Goal: Information Seeking & Learning: Learn about a topic

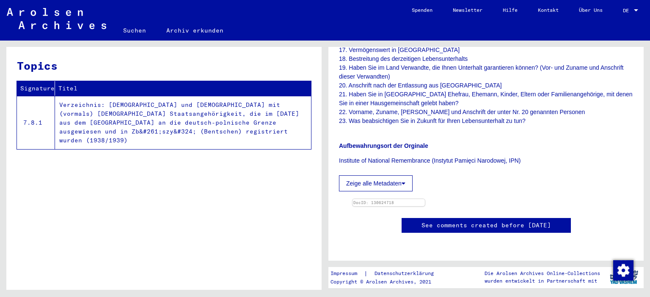
scroll to position [346, 0]
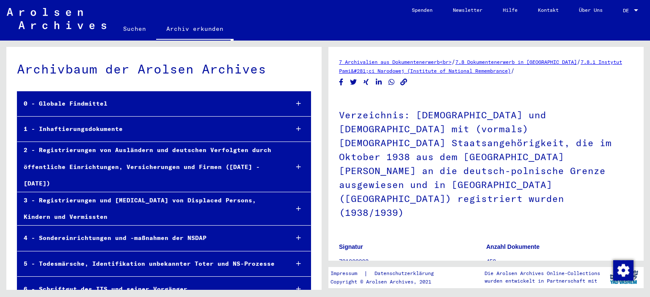
scroll to position [449, 0]
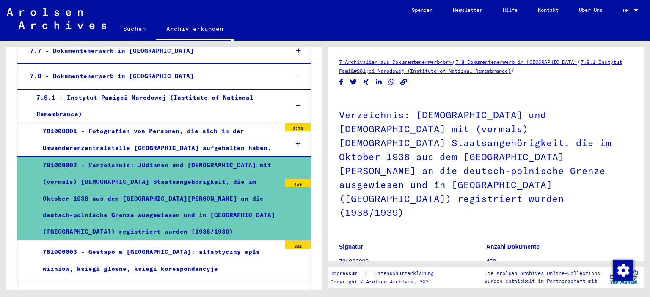
click at [296, 103] on icon at bounding box center [298, 106] width 5 height 6
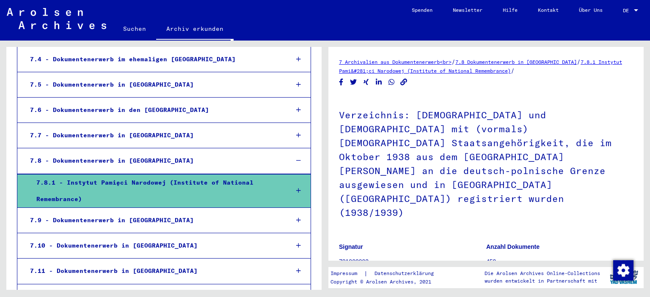
scroll to position [322, 0]
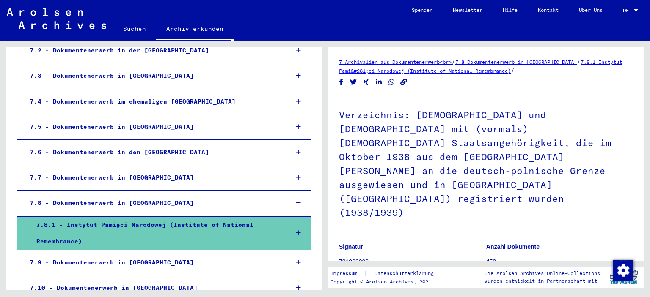
click at [296, 99] on icon at bounding box center [298, 102] width 5 height 6
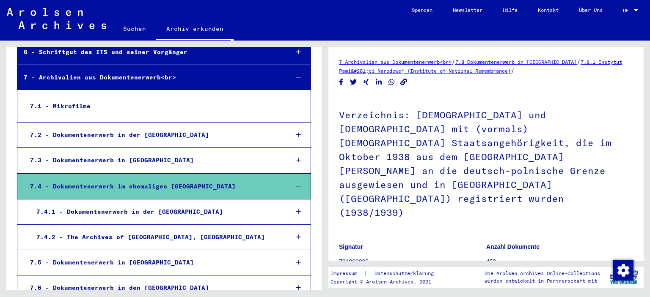
scroll to position [280, 0]
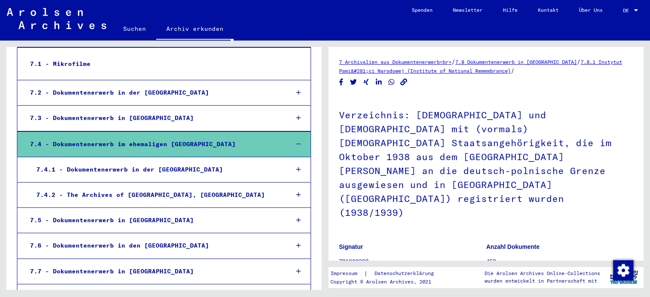
click at [296, 243] on icon at bounding box center [298, 246] width 5 height 6
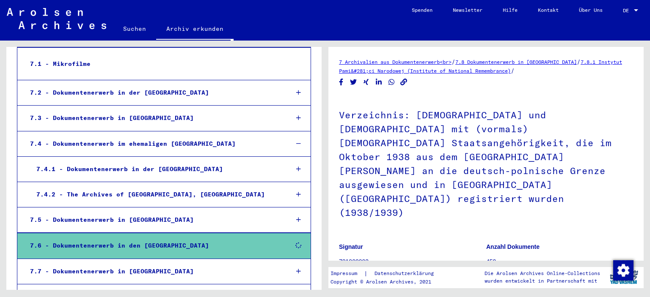
scroll to position [364, 0]
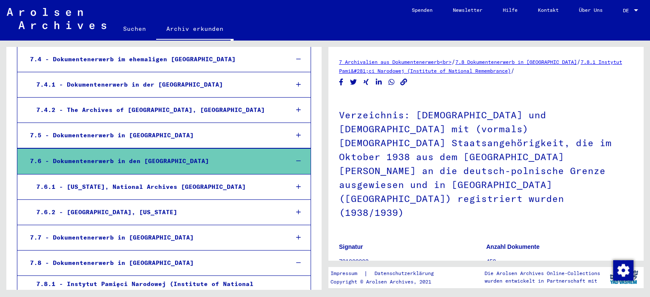
click at [296, 175] on div at bounding box center [298, 187] width 25 height 25
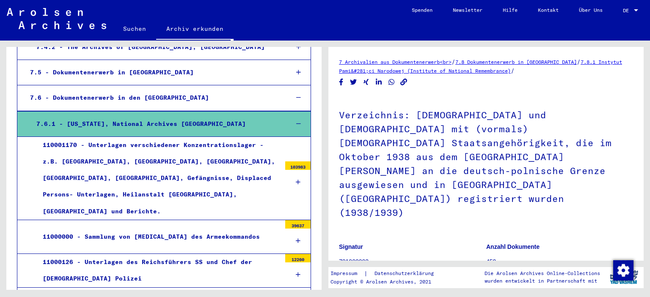
scroll to position [449, 0]
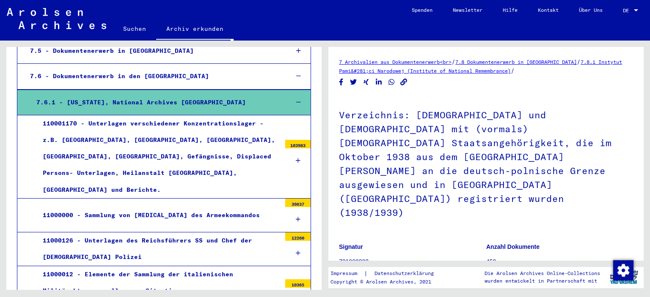
click at [296, 158] on icon at bounding box center [298, 161] width 5 height 6
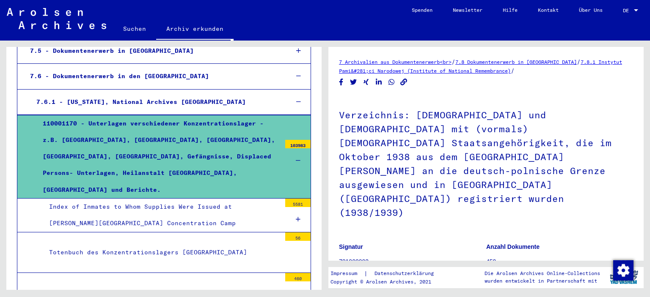
click at [191, 244] on div "Totenbuch des Konzentrationslagers [GEOGRAPHIC_DATA]" at bounding box center [162, 252] width 238 height 16
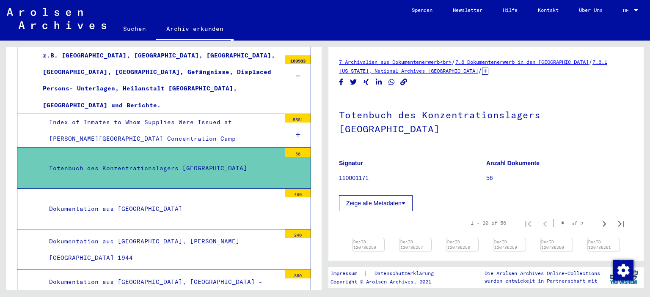
click at [419, 266] on img at bounding box center [414, 266] width 33 height 0
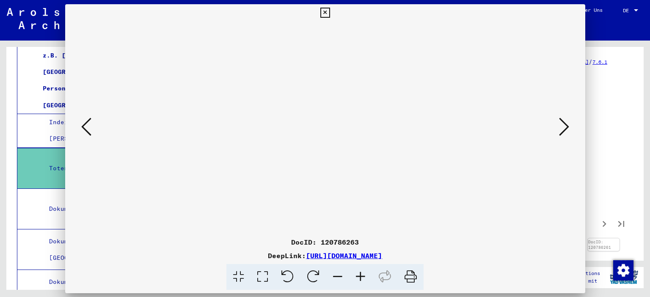
scroll to position [127, 0]
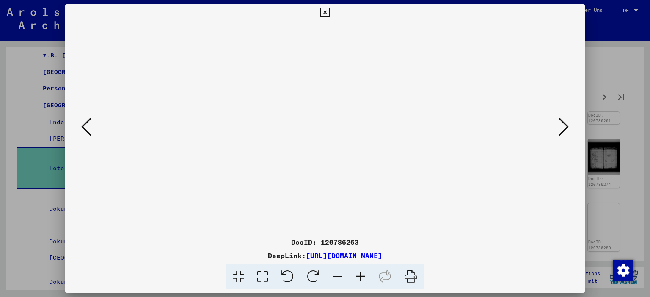
click at [283, 125] on img at bounding box center [325, 127] width 462 height 213
click at [323, 10] on icon at bounding box center [325, 13] width 10 height 10
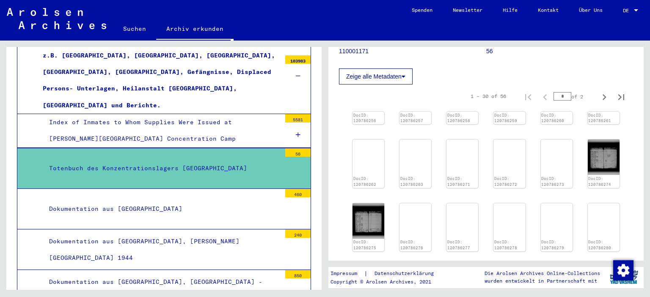
click at [145, 201] on div "Dokumentation aus [GEOGRAPHIC_DATA]" at bounding box center [162, 209] width 238 height 16
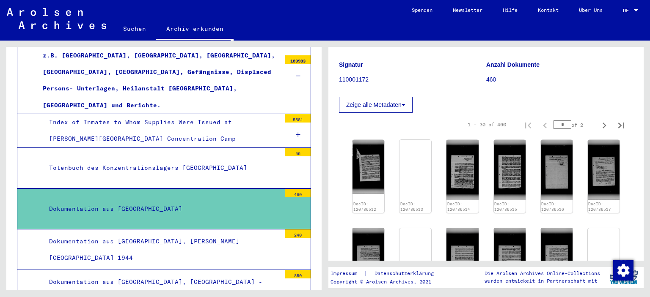
scroll to position [575, 0]
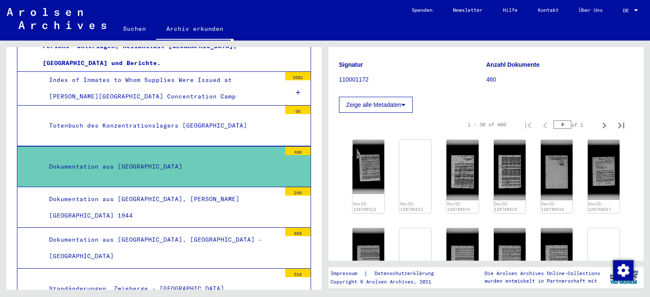
click at [218, 191] on div "Dokumentation aus [GEOGRAPHIC_DATA], [PERSON_NAME][GEOGRAPHIC_DATA] 1944" at bounding box center [162, 207] width 238 height 33
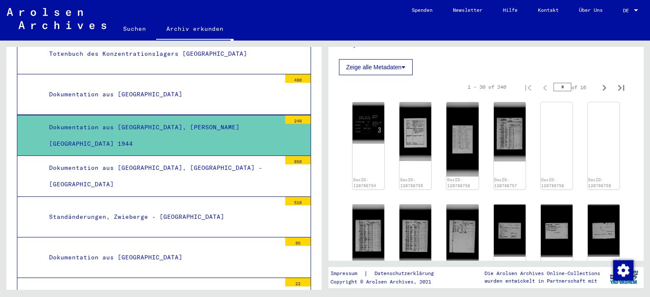
scroll to position [660, 0]
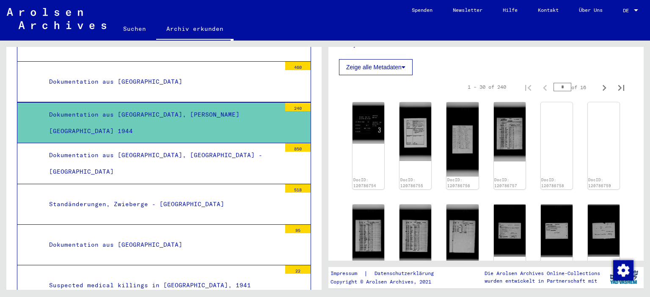
click at [139, 237] on div "Dokumentation aus [GEOGRAPHIC_DATA]" at bounding box center [162, 245] width 238 height 16
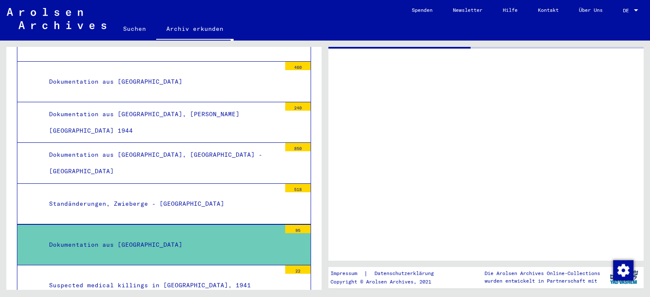
scroll to position [744, 0]
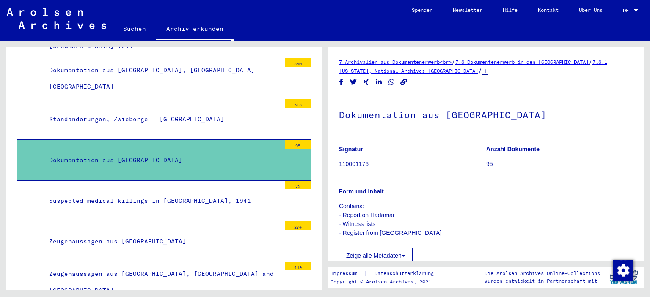
click at [171, 193] on div "Suspected medical killings in [GEOGRAPHIC_DATA], 1941" at bounding box center [162, 201] width 238 height 16
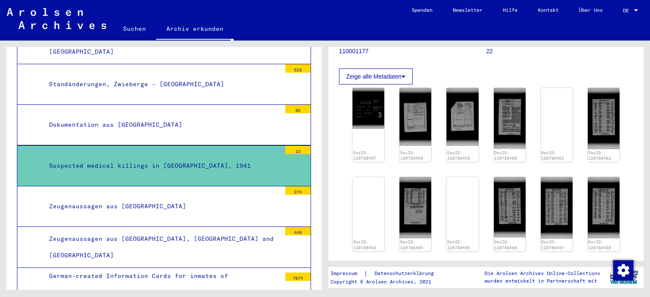
scroll to position [829, 0]
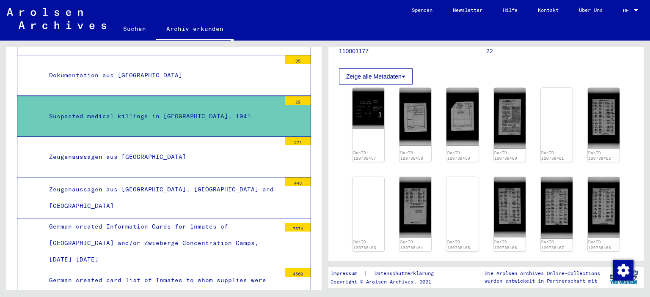
click at [169, 219] on div "German-created Information Cards for inmates of [GEOGRAPHIC_DATA] and/or Zwiebe…" at bounding box center [162, 244] width 238 height 50
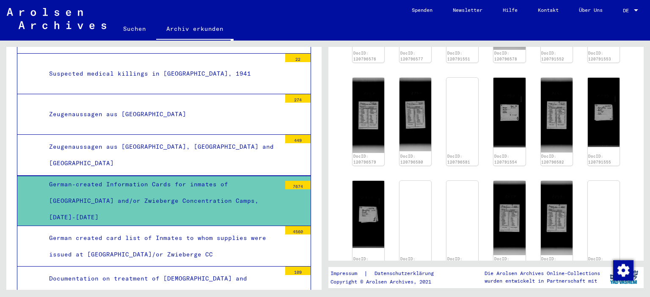
scroll to position [550, 0]
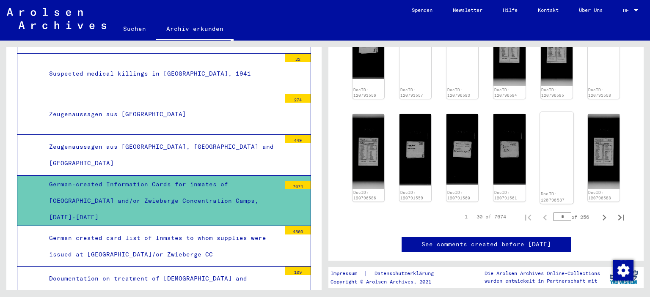
click at [544, 112] on img at bounding box center [556, 112] width 33 height 0
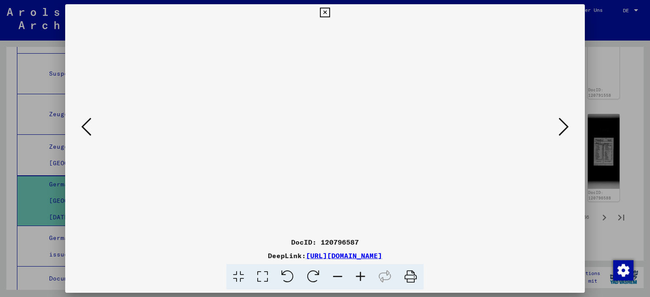
click at [342, 136] on img at bounding box center [325, 127] width 462 height 213
drag, startPoint x: 342, startPoint y: 136, endPoint x: 300, endPoint y: 172, distance: 54.9
click at [300, 172] on img at bounding box center [325, 127] width 462 height 213
click at [313, 255] on link "[URL][DOMAIN_NAME]" at bounding box center [344, 256] width 76 height 8
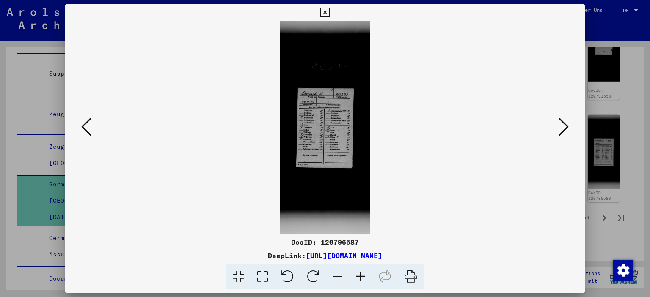
click at [323, 13] on icon at bounding box center [325, 13] width 10 height 10
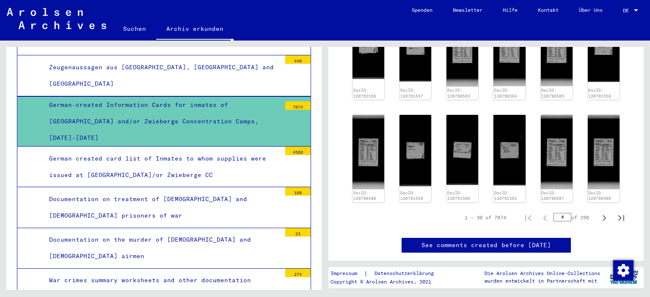
scroll to position [956, 0]
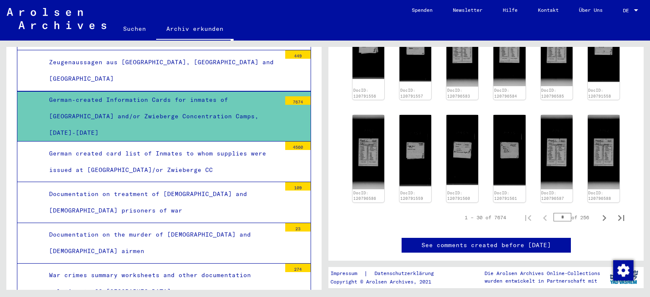
click at [184, 186] on div "Documentation on treatment of [DEMOGRAPHIC_DATA] and [DEMOGRAPHIC_DATA] prisone…" at bounding box center [162, 202] width 238 height 33
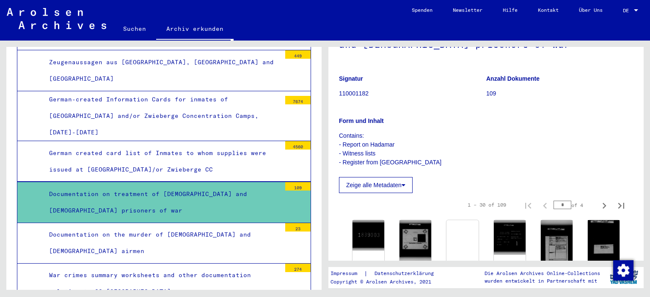
scroll to position [254, 0]
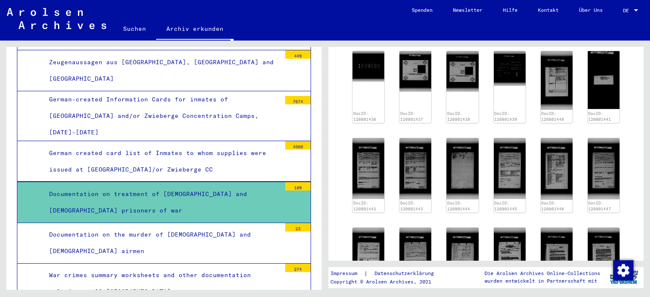
click at [150, 227] on div "Documentation on the murder of [DEMOGRAPHIC_DATA] and [DEMOGRAPHIC_DATA] airmen" at bounding box center [162, 243] width 238 height 33
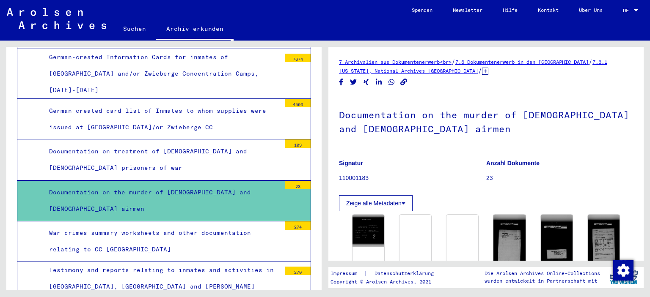
scroll to position [1041, 0]
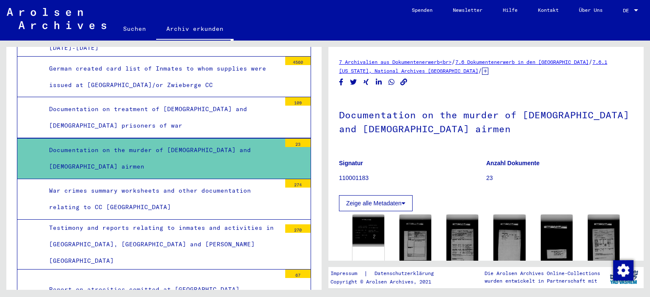
click at [151, 220] on div "Testimony and reports relating to inmates and activities in [GEOGRAPHIC_DATA], …" at bounding box center [162, 245] width 238 height 50
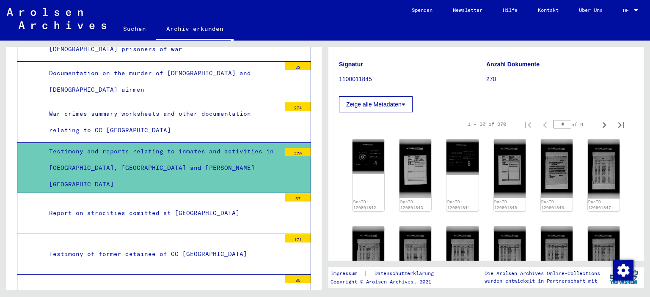
scroll to position [1168, 0]
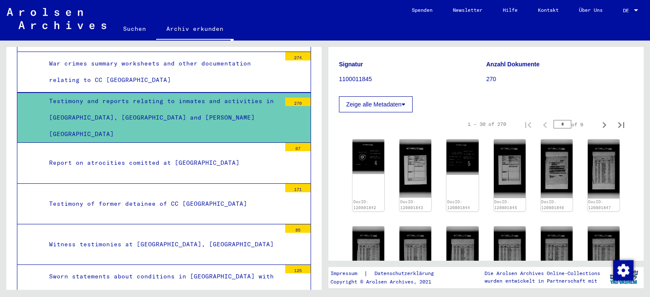
click at [182, 236] on div "Witness testimonies at [GEOGRAPHIC_DATA], [GEOGRAPHIC_DATA]" at bounding box center [162, 244] width 238 height 16
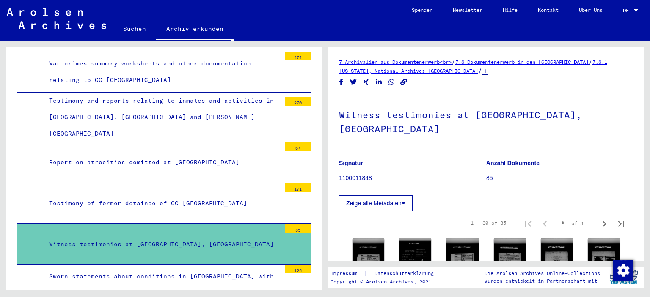
scroll to position [256, 0]
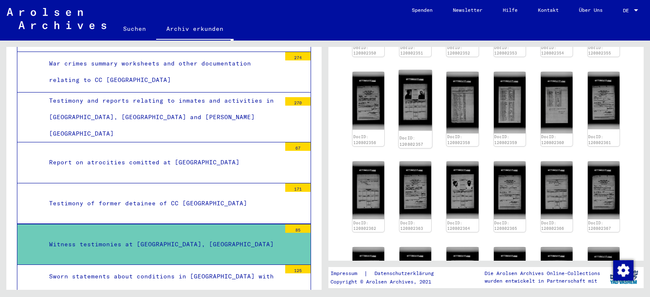
click at [406, 85] on img at bounding box center [414, 100] width 33 height 61
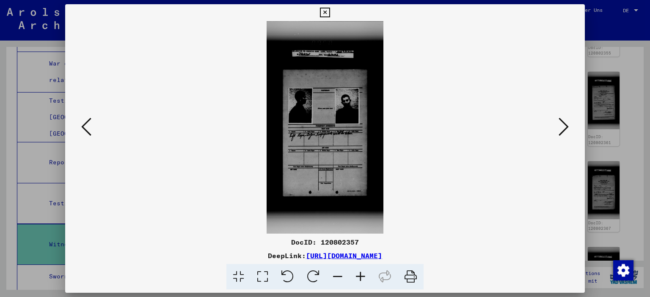
click at [325, 10] on icon at bounding box center [325, 13] width 10 height 10
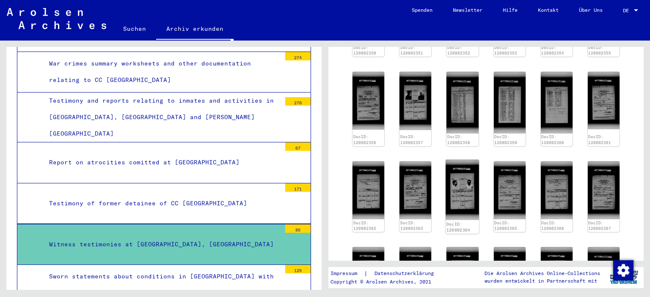
click at [453, 172] on img at bounding box center [461, 190] width 33 height 60
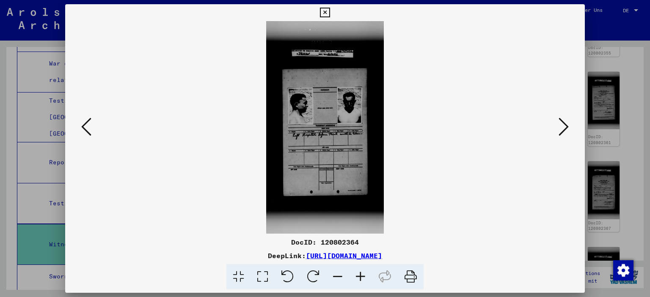
click at [321, 13] on icon at bounding box center [325, 13] width 10 height 10
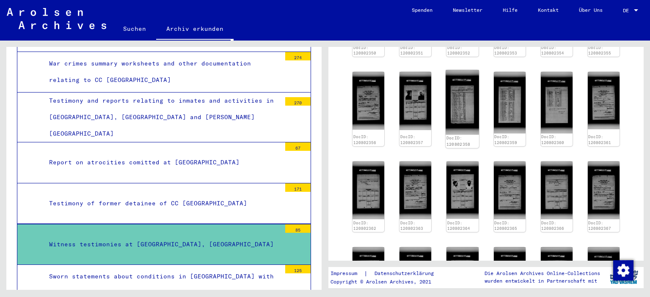
scroll to position [383, 0]
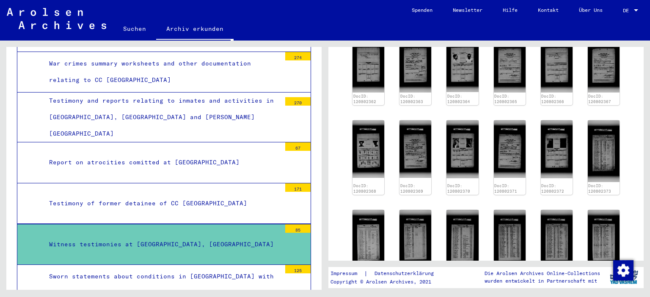
click at [461, 121] on img at bounding box center [462, 150] width 32 height 58
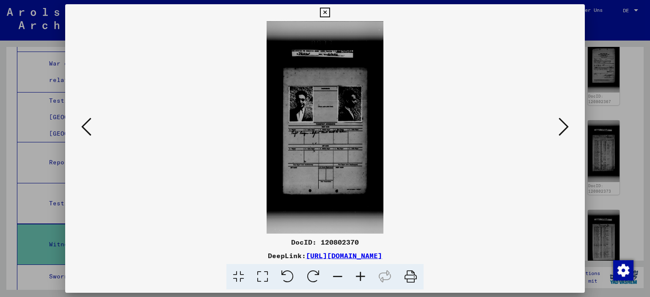
click at [328, 13] on icon at bounding box center [325, 13] width 10 height 10
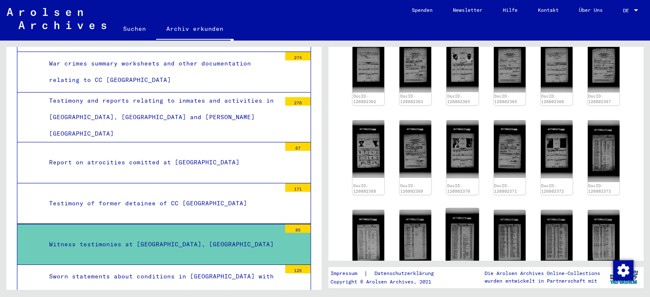
scroll to position [510, 0]
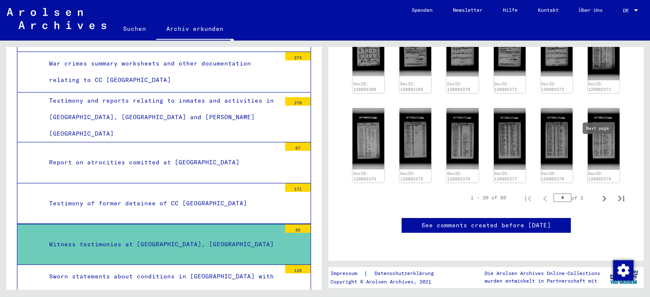
click at [598, 193] on icon "Next page" at bounding box center [604, 199] width 12 height 12
type input "*"
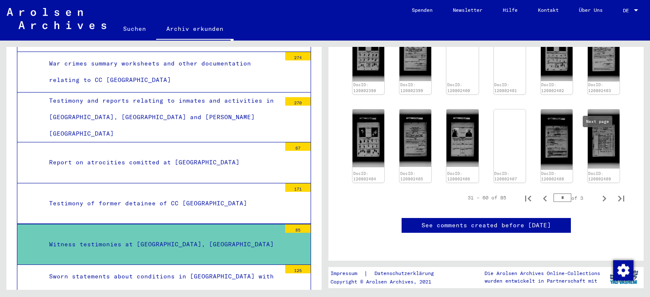
scroll to position [390, 0]
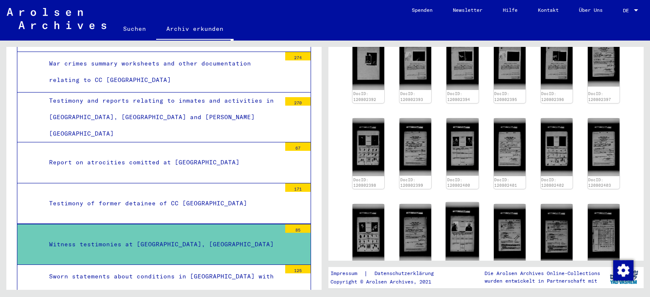
click at [459, 205] on img at bounding box center [461, 233] width 33 height 60
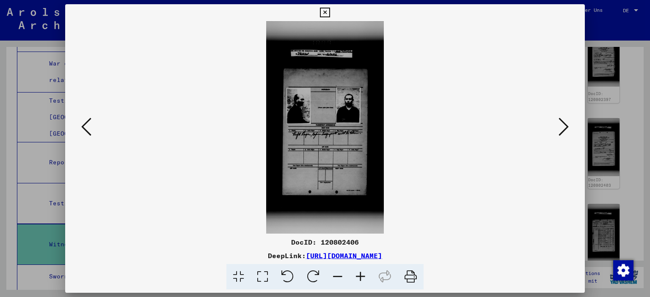
click at [563, 126] on icon at bounding box center [563, 127] width 10 height 20
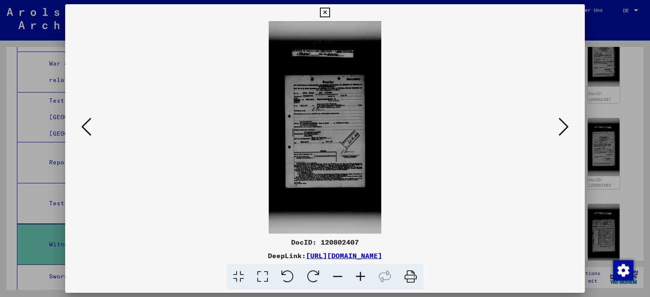
click at [563, 126] on icon at bounding box center [563, 127] width 10 height 20
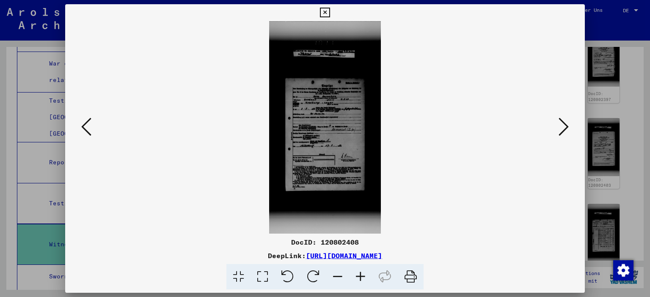
click at [563, 126] on icon at bounding box center [563, 127] width 10 height 20
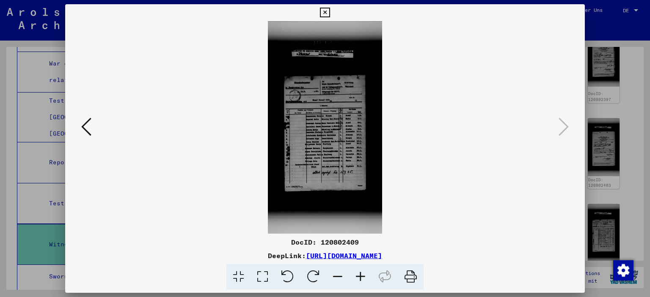
click at [321, 10] on icon at bounding box center [325, 13] width 10 height 10
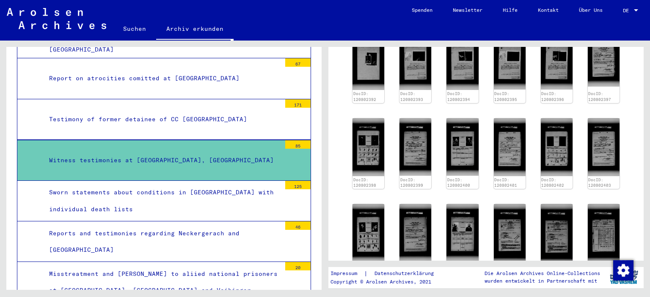
scroll to position [1252, 0]
click at [181, 266] on div "Misstreatment and [PERSON_NAME] to aliied national prisoners at [GEOGRAPHIC_DAT…" at bounding box center [162, 282] width 238 height 33
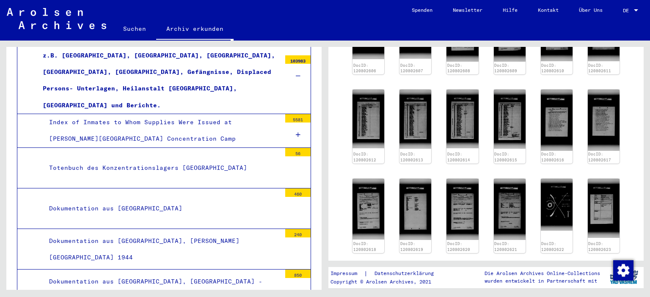
scroll to position [321, 0]
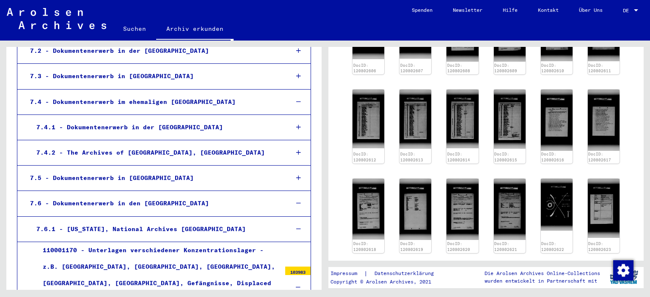
click at [296, 285] on icon at bounding box center [298, 288] width 5 height 6
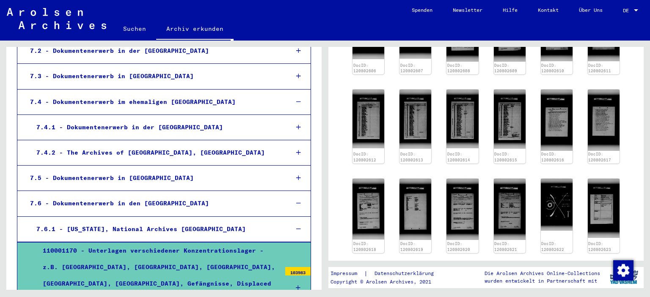
scroll to position [0, 0]
click at [296, 226] on icon at bounding box center [298, 229] width 5 height 6
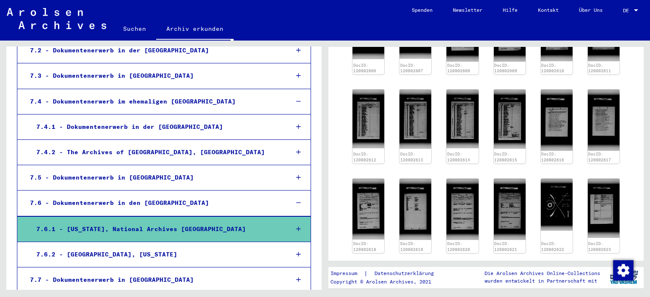
click at [296, 252] on icon at bounding box center [298, 255] width 5 height 6
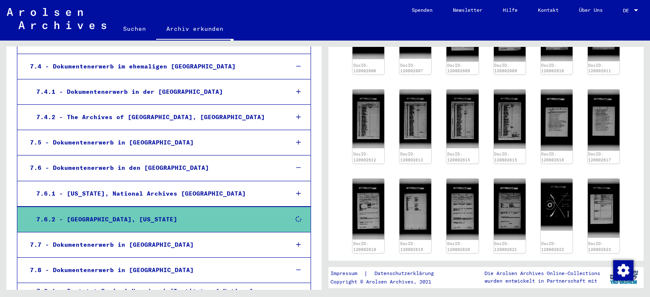
scroll to position [406, 0]
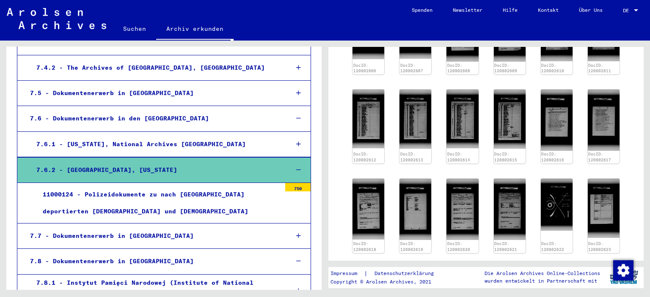
click at [296, 167] on icon at bounding box center [298, 170] width 5 height 6
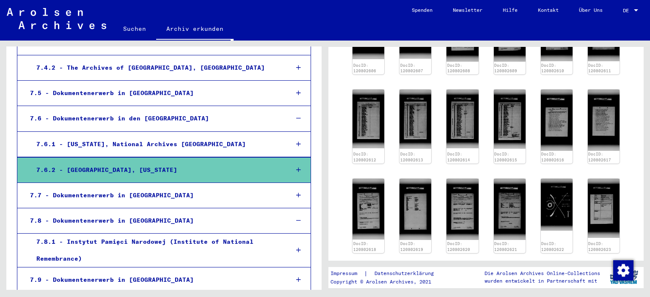
click at [296, 90] on icon at bounding box center [298, 93] width 5 height 6
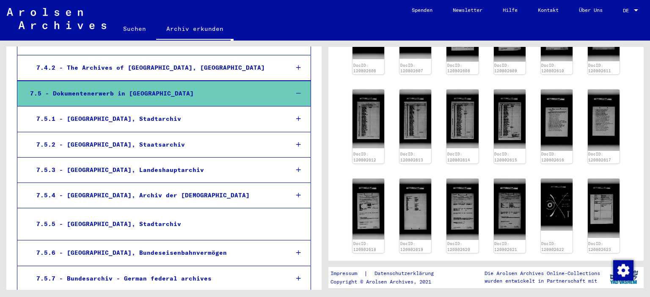
click at [289, 158] on div at bounding box center [298, 170] width 25 height 25
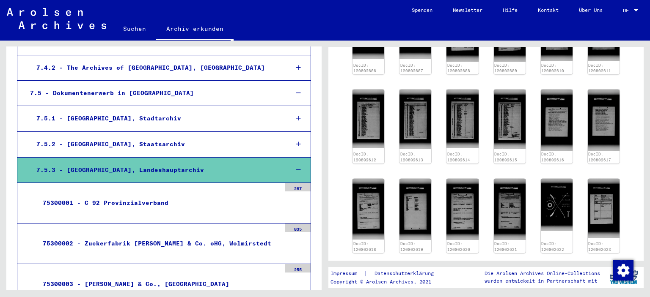
scroll to position [491, 0]
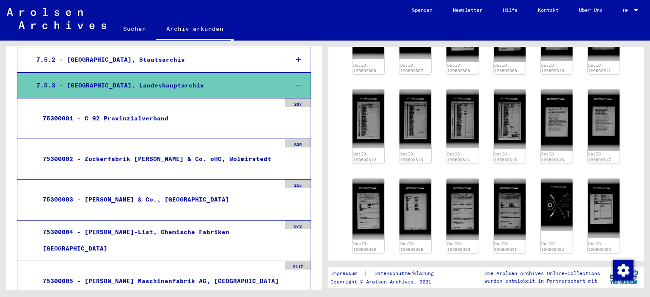
click at [151, 192] on div "75300003 - [PERSON_NAME] & Co., [GEOGRAPHIC_DATA]" at bounding box center [158, 200] width 244 height 16
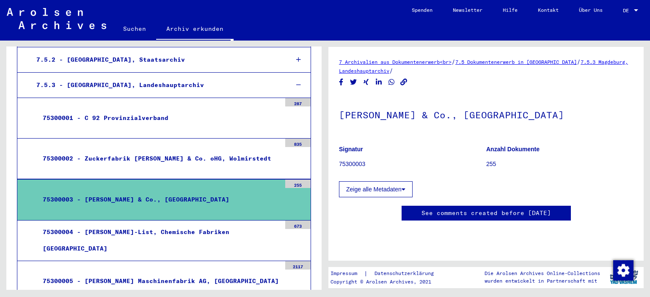
scroll to position [127, 0]
click at [212, 224] on div "75300004 - [PERSON_NAME]-List, Chemische Fabriken [GEOGRAPHIC_DATA]" at bounding box center [158, 240] width 244 height 33
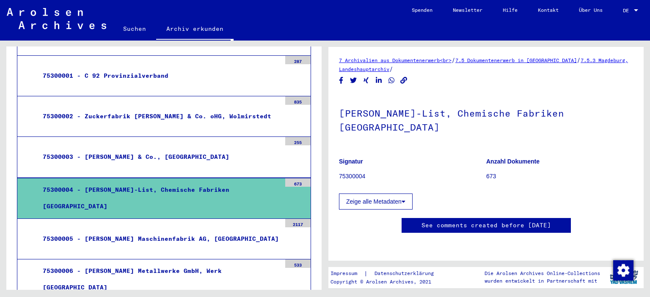
scroll to position [254, 0]
click at [192, 231] on div "75300005 - [PERSON_NAME] Maschinenfabrik AG, [GEOGRAPHIC_DATA]" at bounding box center [158, 239] width 244 height 16
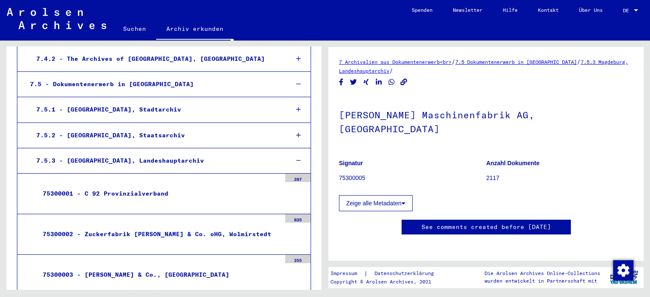
scroll to position [364, 0]
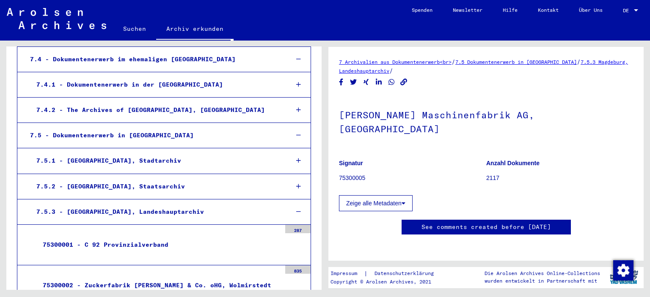
click at [296, 209] on icon at bounding box center [298, 212] width 5 height 6
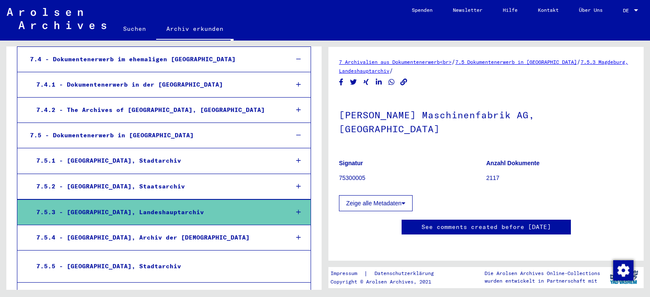
click at [144, 258] on div "7.5.5 - [GEOGRAPHIC_DATA], Stadtarchiv" at bounding box center [155, 266] width 251 height 16
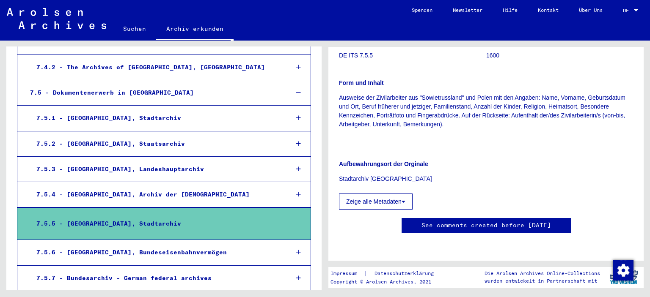
scroll to position [406, 0]
click at [296, 90] on icon at bounding box center [298, 93] width 5 height 6
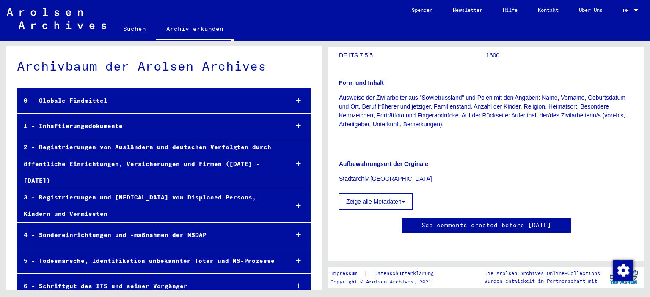
scroll to position [0, 0]
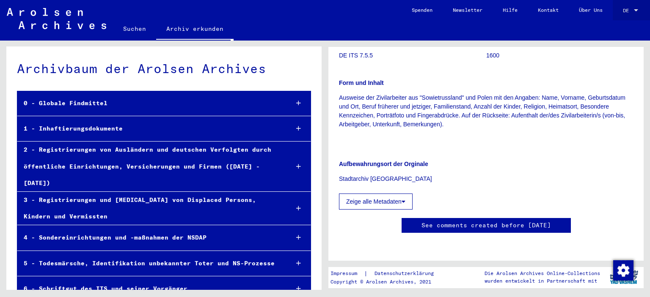
click at [636, 11] on div at bounding box center [636, 11] width 8 height 6
click at [630, 16] on span "English" at bounding box center [621, 15] width 34 height 15
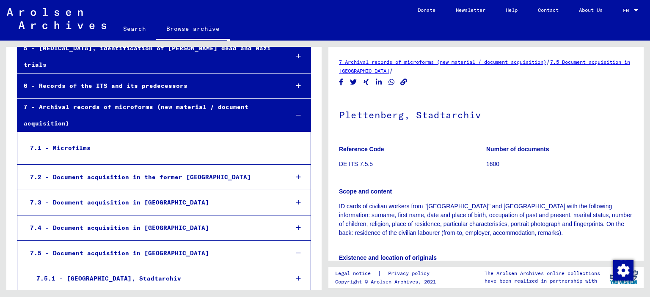
scroll to position [228, 0]
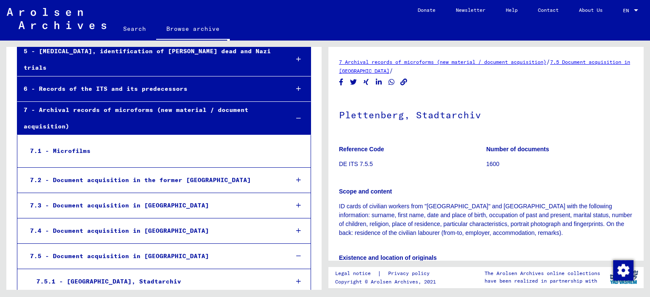
click at [296, 115] on icon at bounding box center [298, 118] width 5 height 6
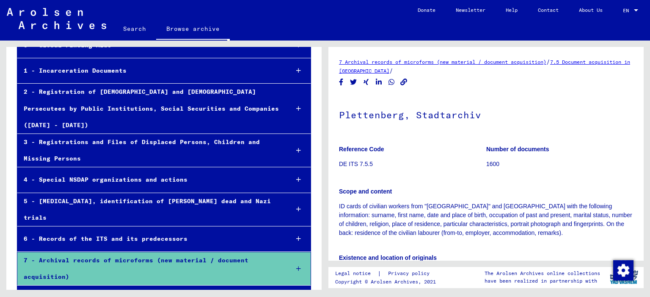
click at [293, 138] on div at bounding box center [298, 150] width 25 height 25
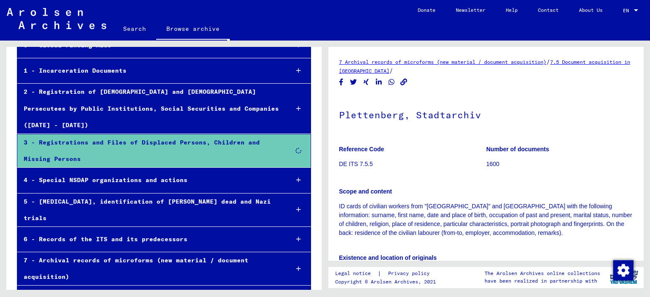
scroll to position [154, 0]
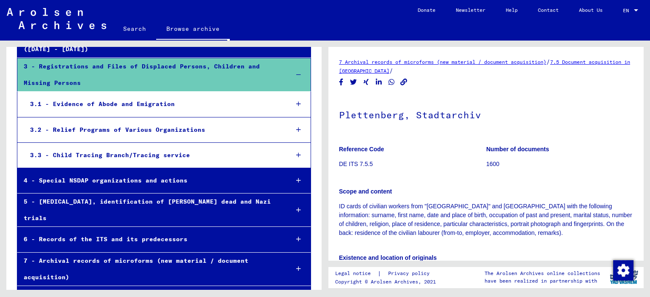
click at [294, 92] on div at bounding box center [298, 104] width 25 height 25
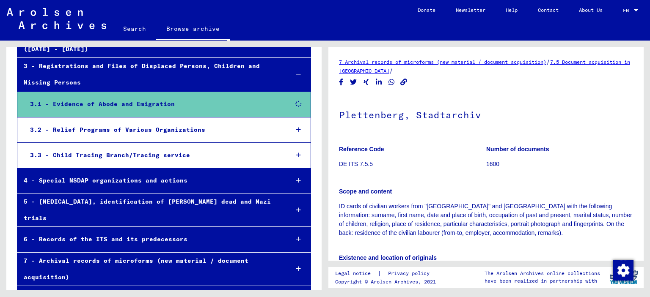
scroll to position [230, 0]
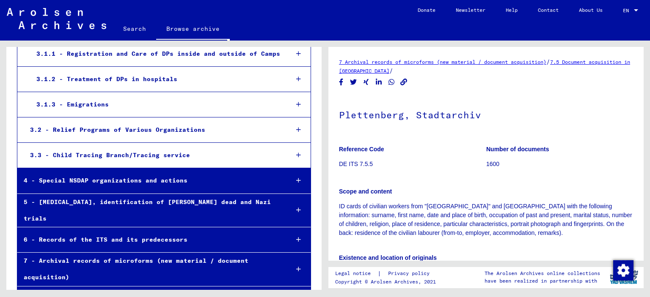
click at [292, 92] on div at bounding box center [298, 104] width 25 height 25
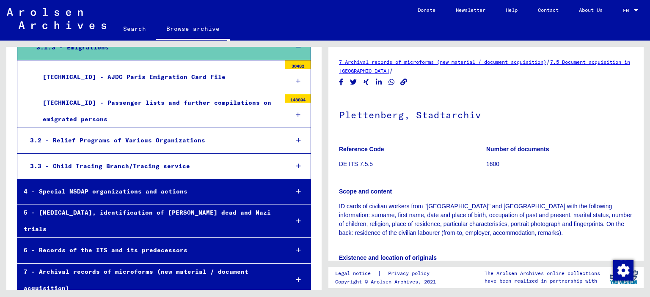
scroll to position [255, 0]
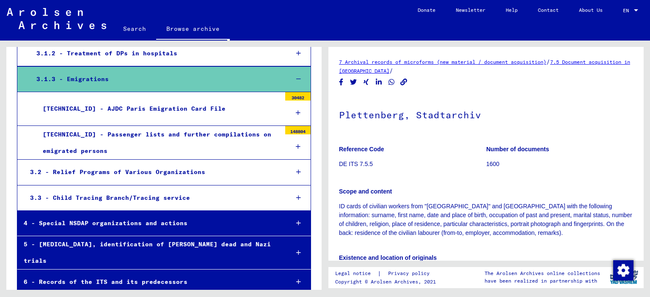
click at [288, 101] on div at bounding box center [297, 113] width 25 height 25
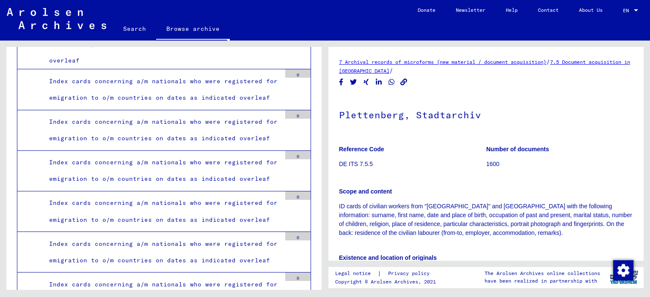
scroll to position [1016, 0]
click at [188, 195] on div "Index cards concerning a/m nationals who were registered for emigration to o/m …" at bounding box center [162, 211] width 238 height 33
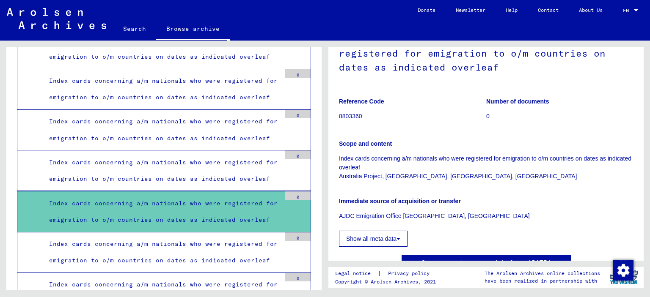
scroll to position [127, 0]
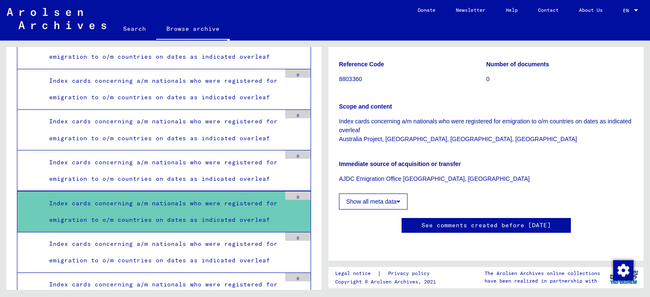
click at [211, 236] on div "Index cards concerning a/m nationals who were registered for emigration to o/m …" at bounding box center [162, 252] width 238 height 33
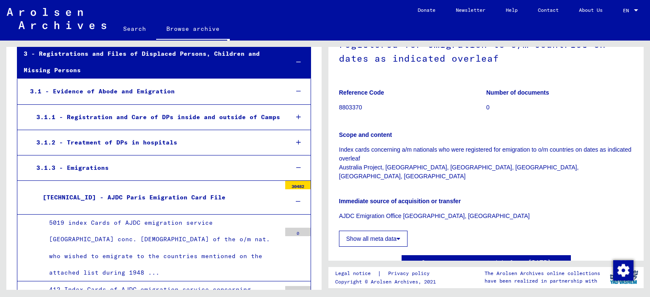
scroll to position [170, 0]
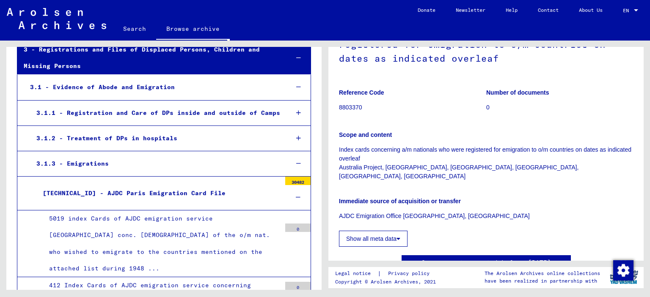
click at [296, 161] on icon at bounding box center [298, 164] width 5 height 6
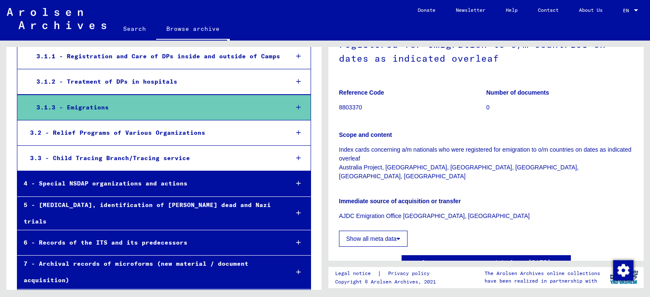
scroll to position [230, 0]
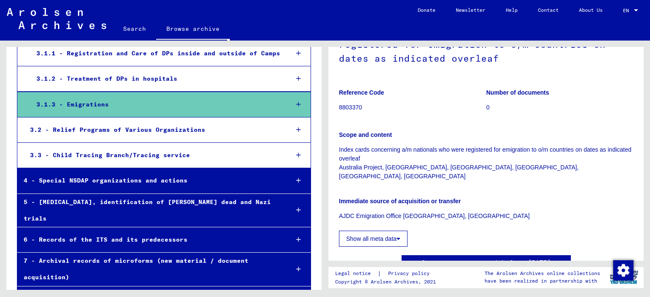
click at [159, 253] on div "7 - Archival records of microforms (new material / document acquisition)" at bounding box center [149, 269] width 264 height 33
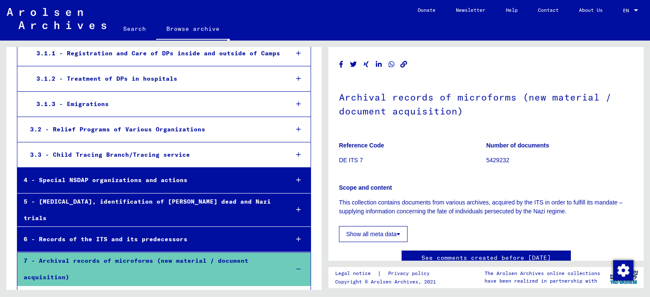
scroll to position [399, 0]
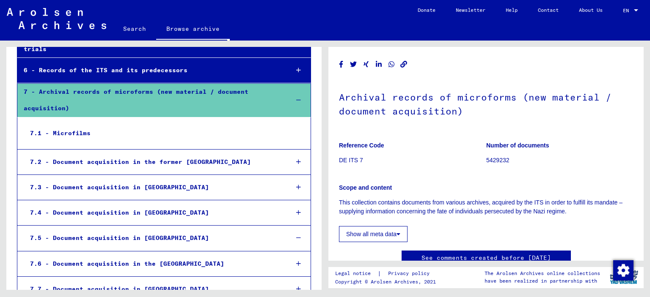
click at [58, 125] on div "7.1 - Microfilms" at bounding box center [152, 133] width 257 height 16
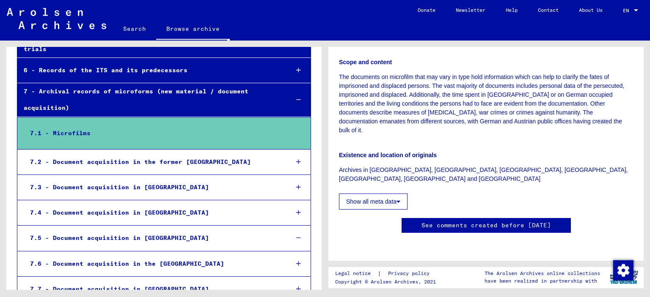
scroll to position [371, 0]
click at [296, 159] on icon at bounding box center [298, 162] width 5 height 6
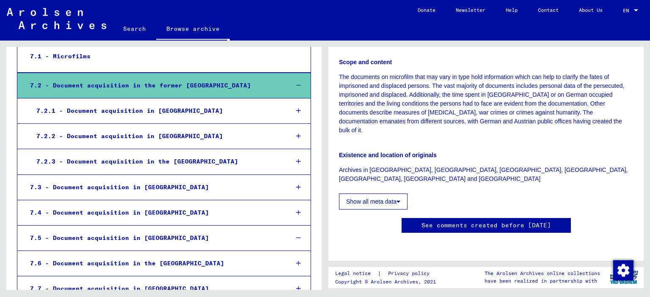
scroll to position [483, 0]
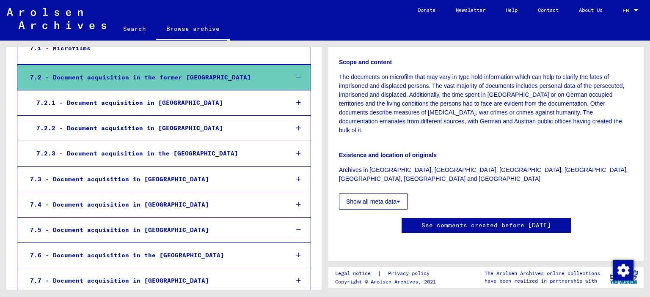
click at [296, 151] on icon at bounding box center [298, 154] width 5 height 6
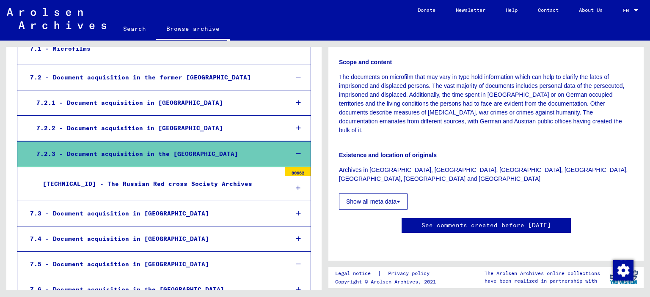
click at [201, 176] on div "[TECHNICAL_ID] - The Russian Red cross Society Archives" at bounding box center [158, 184] width 244 height 16
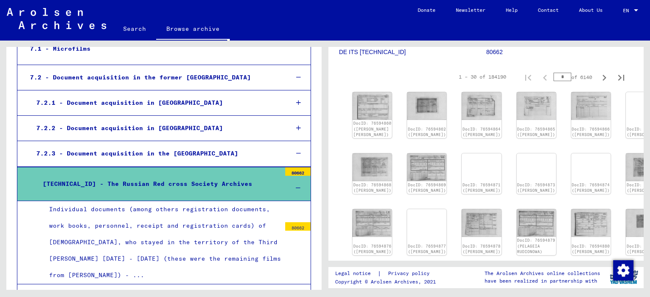
scroll to position [127, 0]
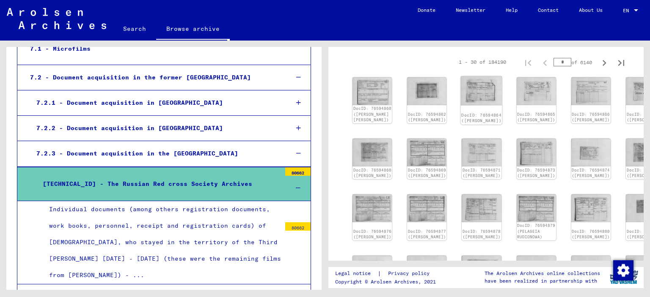
click at [461, 94] on img at bounding box center [481, 90] width 41 height 29
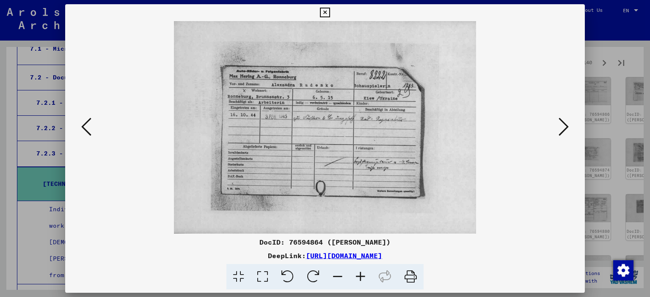
click at [558, 117] on button at bounding box center [563, 127] width 15 height 24
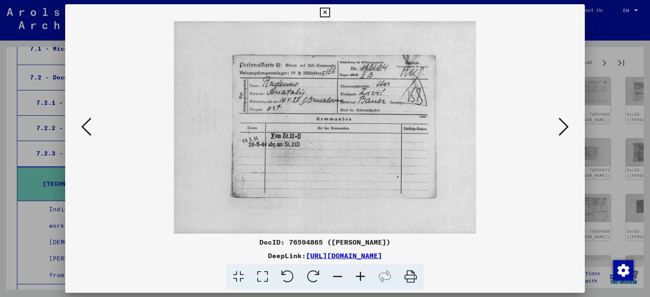
click at [557, 117] on button at bounding box center [563, 127] width 15 height 24
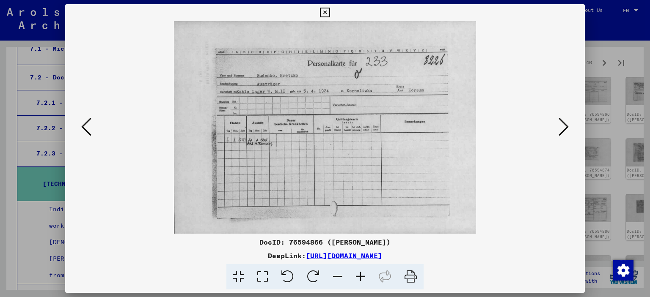
click at [557, 117] on button at bounding box center [563, 127] width 15 height 24
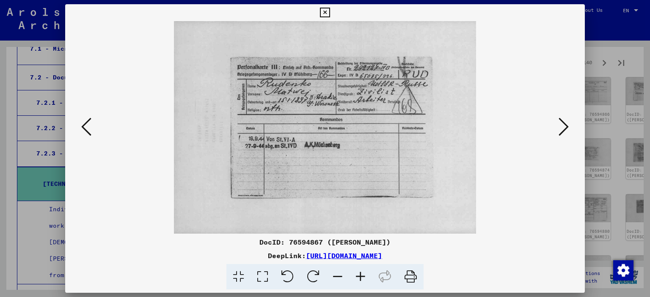
click at [560, 122] on icon at bounding box center [563, 127] width 10 height 20
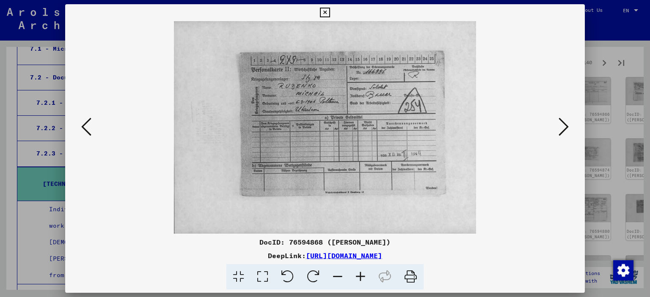
click at [560, 122] on icon at bounding box center [563, 127] width 10 height 20
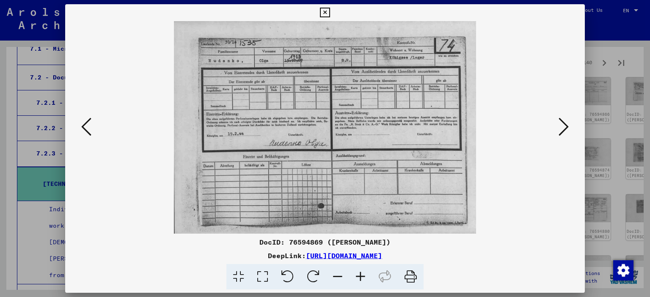
click at [560, 122] on icon at bounding box center [563, 127] width 10 height 20
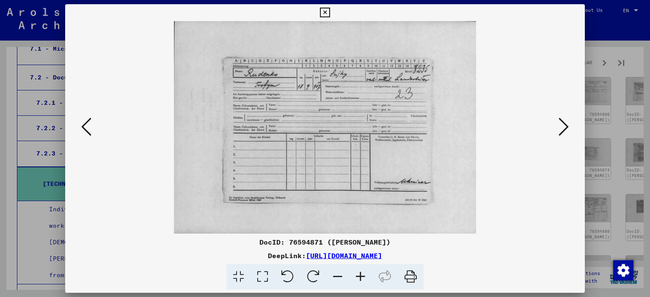
click at [560, 122] on icon at bounding box center [563, 127] width 10 height 20
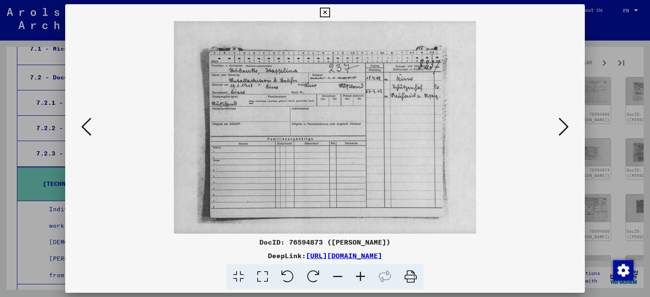
click at [325, 10] on icon at bounding box center [325, 13] width 10 height 10
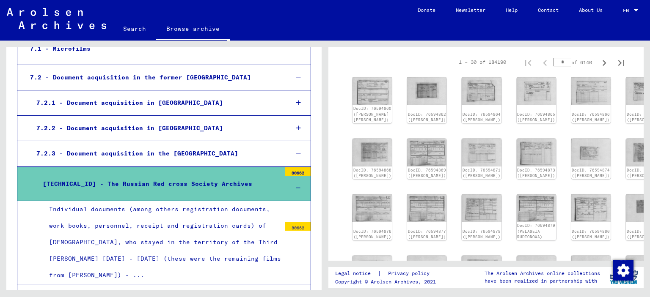
click at [296, 176] on div at bounding box center [297, 188] width 25 height 25
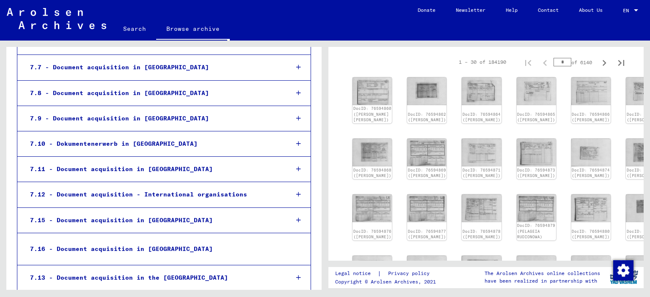
scroll to position [716, 0]
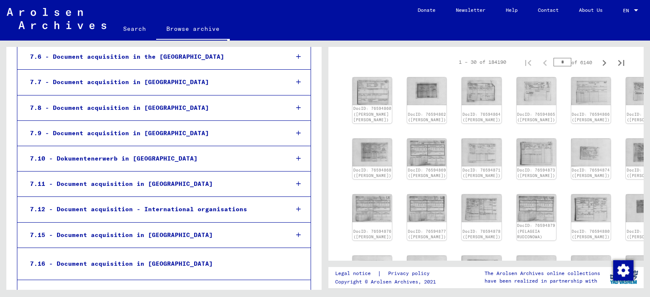
click at [296, 206] on icon at bounding box center [298, 209] width 5 height 6
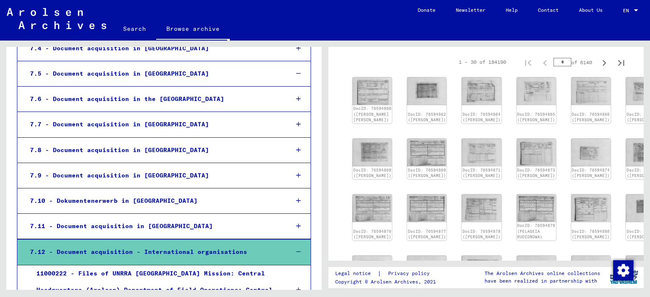
scroll to position [631, 0]
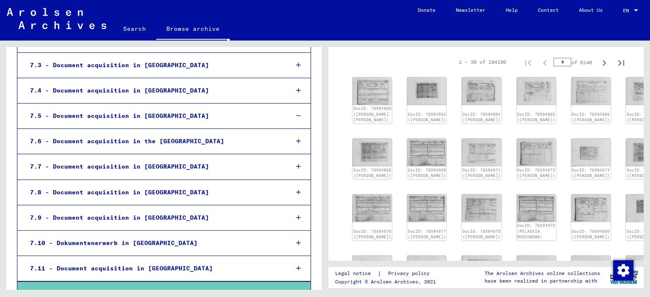
click at [291, 154] on div at bounding box center [298, 166] width 25 height 25
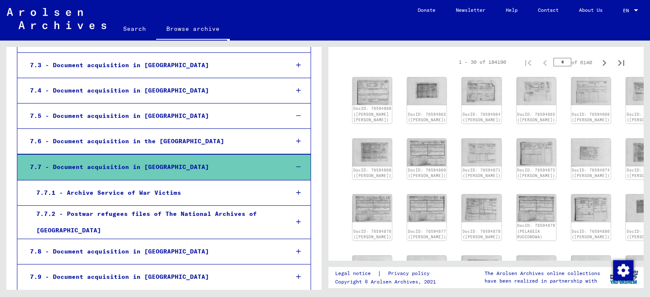
click at [296, 190] on icon at bounding box center [298, 193] width 5 height 6
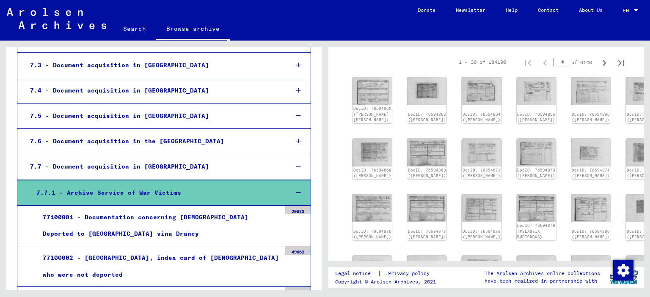
click at [217, 209] on div "77100001 - Documentation concerning [DEMOGRAPHIC_DATA] Deported to [GEOGRAPHIC_…" at bounding box center [158, 225] width 244 height 33
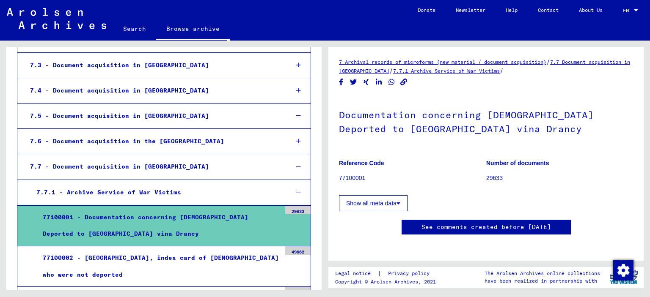
scroll to position [169, 0]
